Goal: Task Accomplishment & Management: Manage account settings

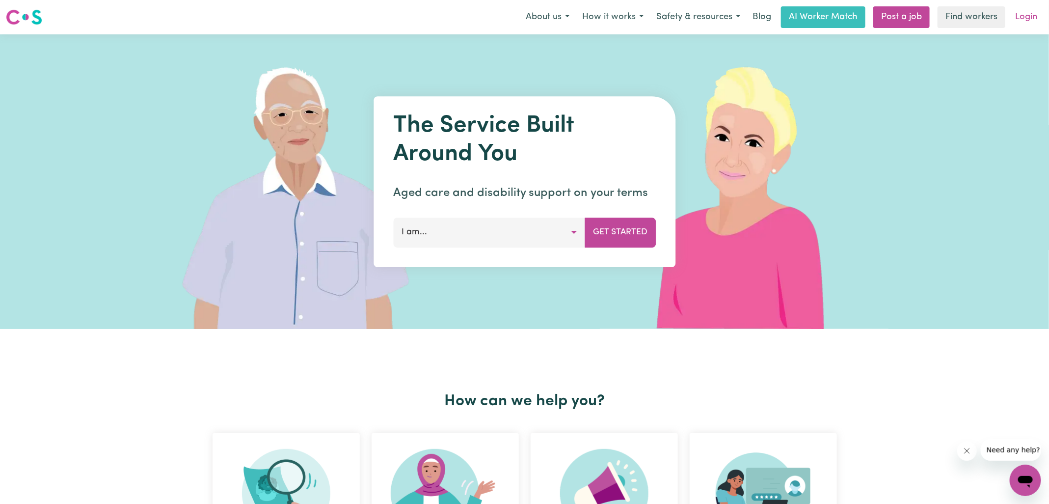
click at [1040, 17] on link "Login" at bounding box center [1026, 17] width 34 height 22
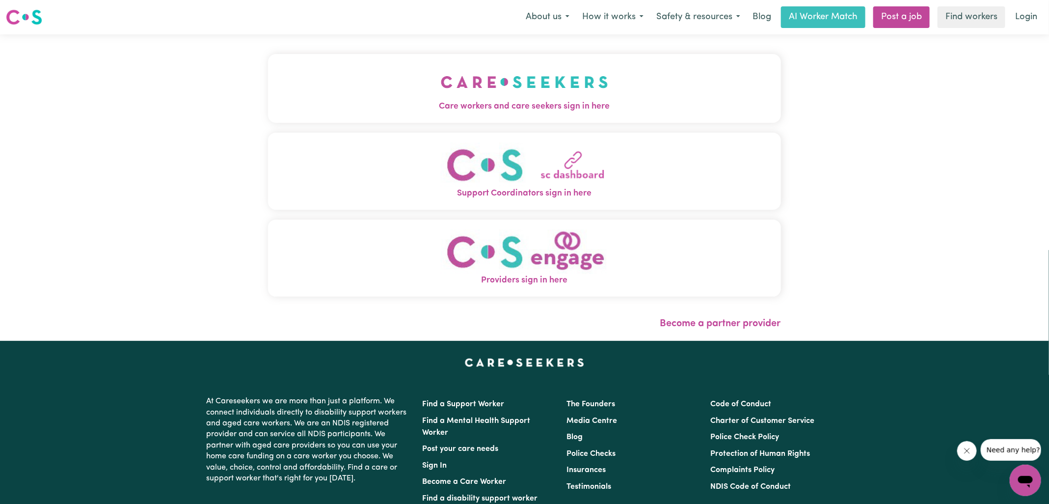
click at [489, 87] on img "Care workers and care seekers sign in here" at bounding box center [524, 82] width 167 height 36
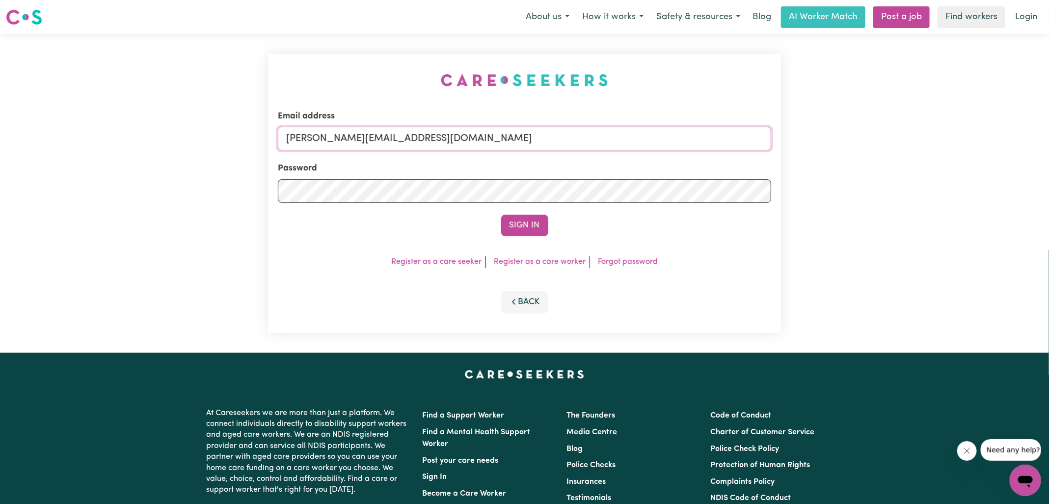
click at [467, 140] on input "yvonne@careseekers.com.au" at bounding box center [524, 139] width 493 height 24
drag, startPoint x: 347, startPoint y: 135, endPoint x: 699, endPoint y: 148, distance: 352.7
click at [700, 148] on input "SUPERUSER~1047182563@qq.com" at bounding box center [524, 139] width 493 height 24
type input "superuser~PwiJE@yahoo.com"
click at [501, 215] on button "Sign In" at bounding box center [524, 226] width 47 height 22
